Goal: Navigation & Orientation: Find specific page/section

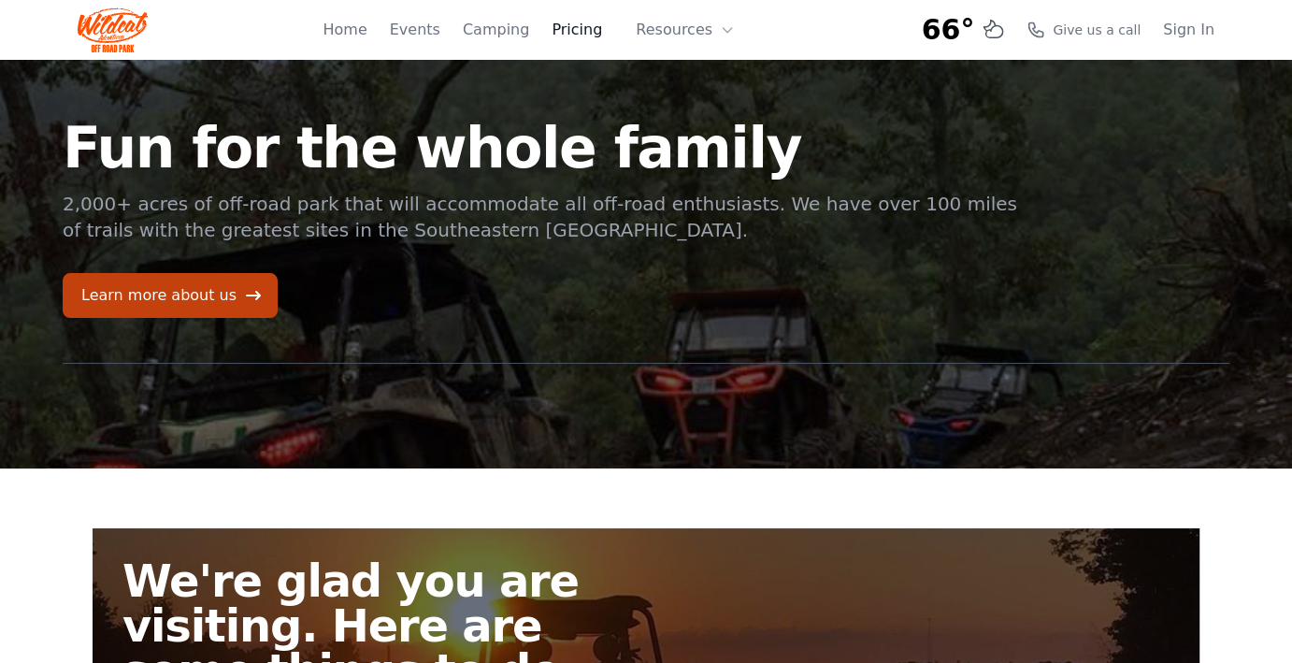
click at [587, 31] on link "Pricing" at bounding box center [577, 30] width 50 height 22
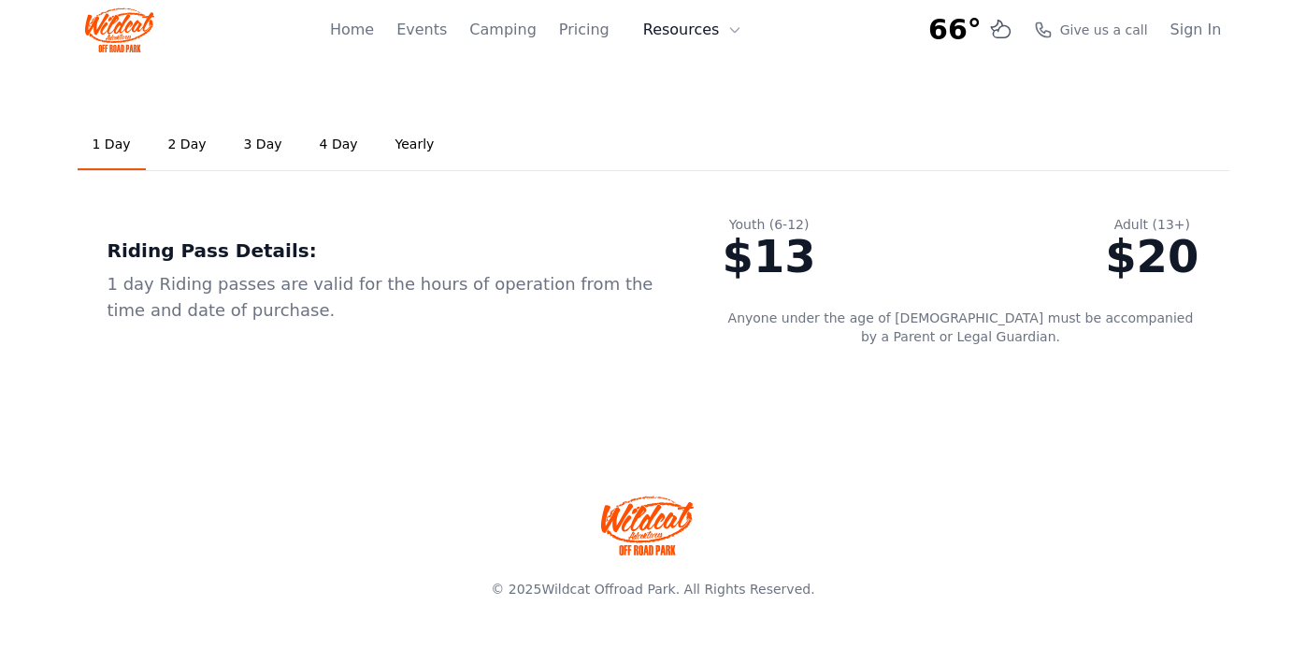
click at [736, 22] on button "Resources" at bounding box center [693, 29] width 122 height 37
click at [685, 83] on link "About" at bounding box center [722, 77] width 180 height 34
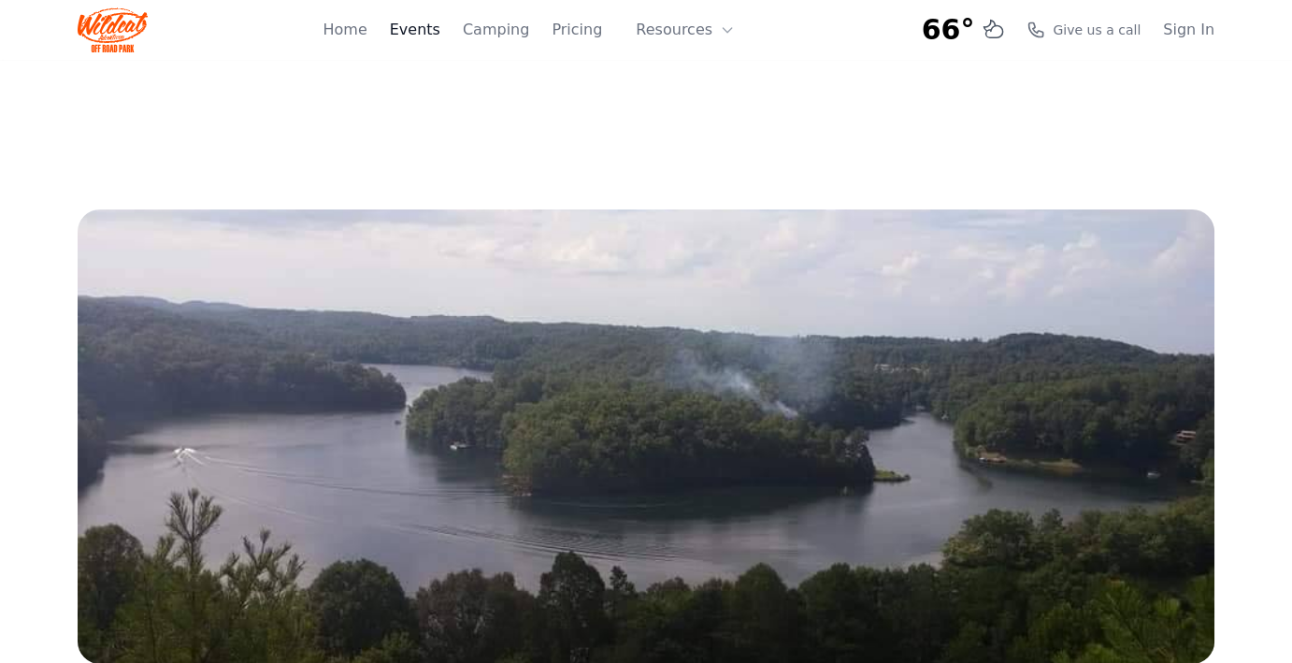
click at [431, 24] on link "Events" at bounding box center [415, 30] width 50 height 22
